Goal: Check status: Verify the current state of an ongoing process or item

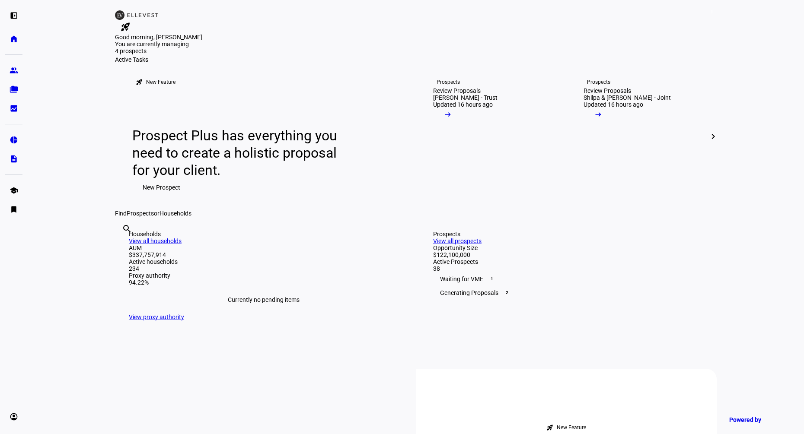
click at [124, 246] on input "text" at bounding box center [123, 240] width 2 height 10
type input "pribble"
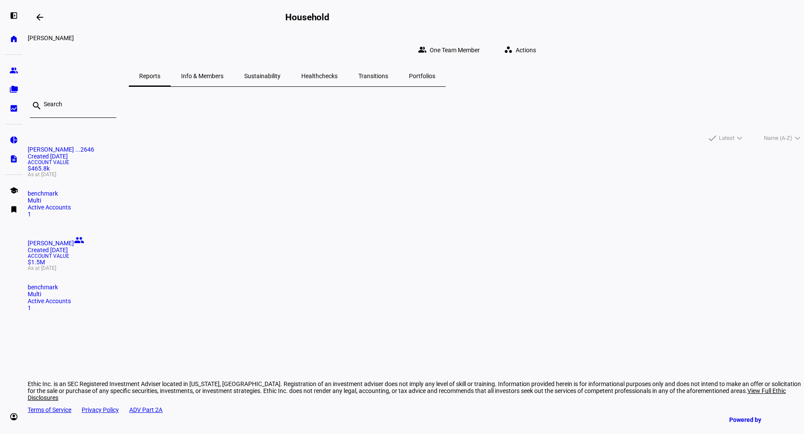
click at [270, 218] on mat-card "[PERSON_NAME] ...2646 Created [DATE] Account Value $465.8k As at [DATE] benchma…" at bounding box center [416, 182] width 776 height 72
click at [237, 177] on div "Account Value $465.8k As at [DATE]" at bounding box center [416, 168] width 776 height 17
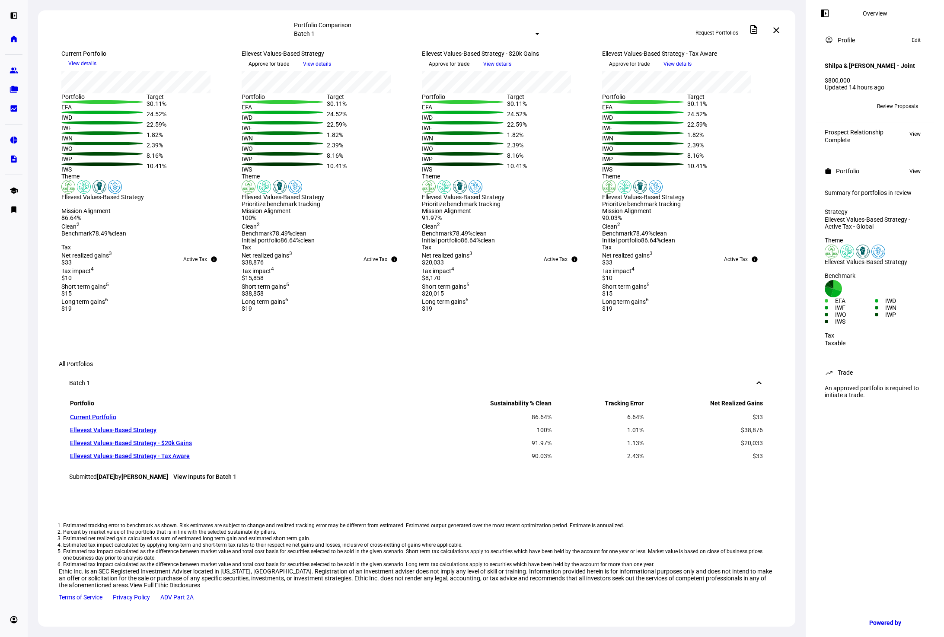
scroll to position [211, 0]
